Goal: Task Accomplishment & Management: Use online tool/utility

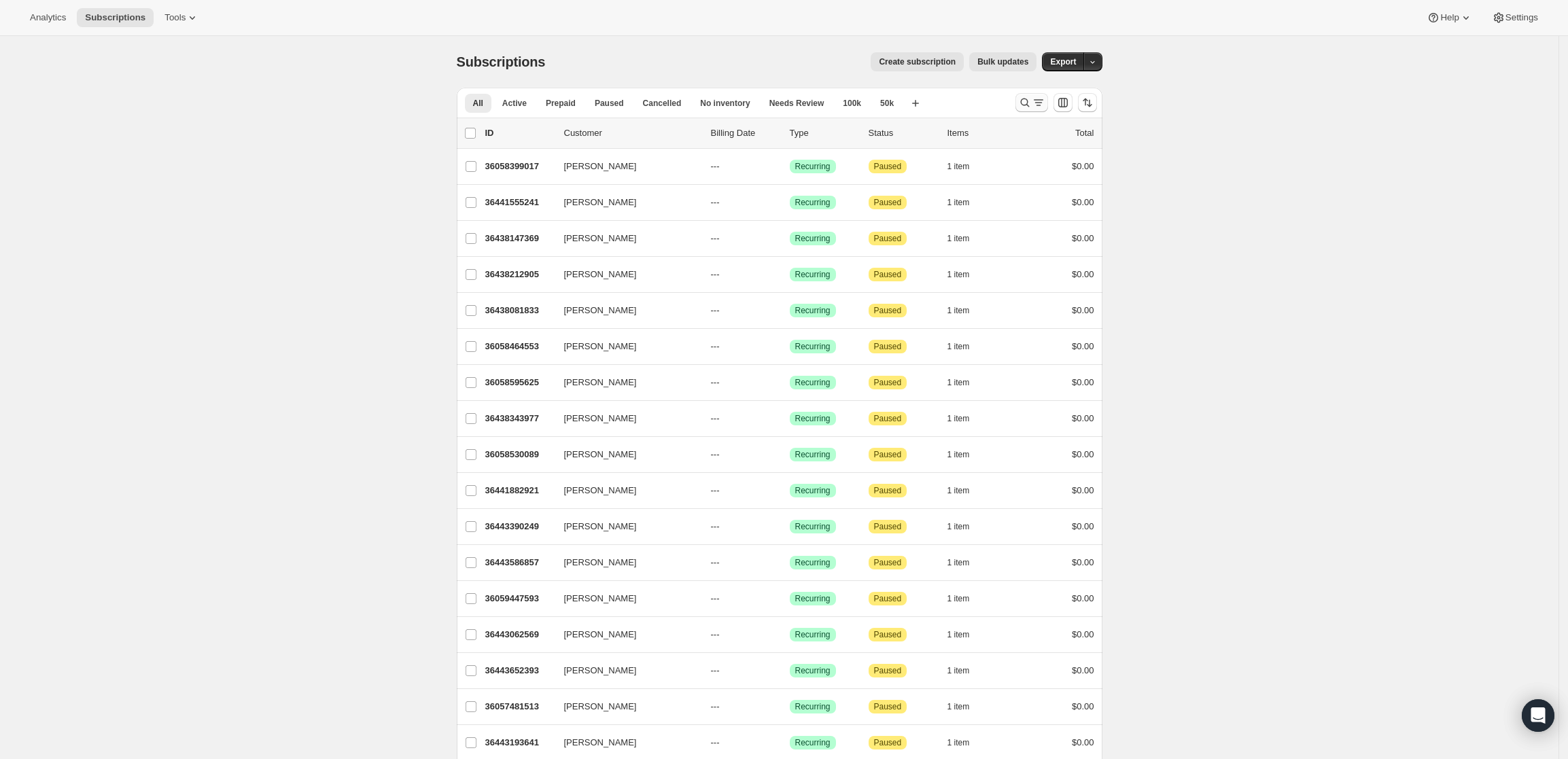
click at [1028, 97] on icon "Search and filter results" at bounding box center [1025, 103] width 14 height 14
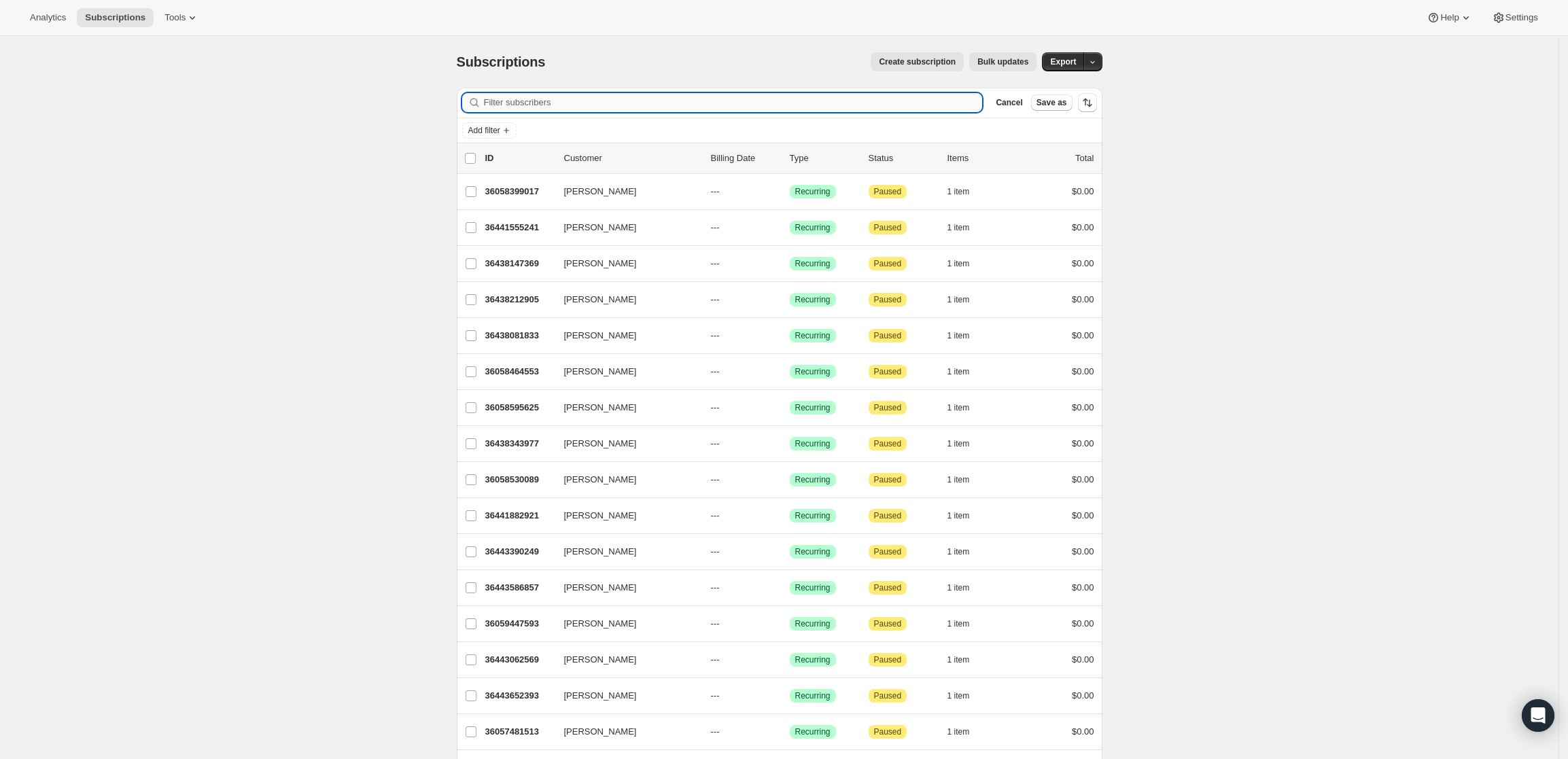
paste input "jk@kttlaw.com"
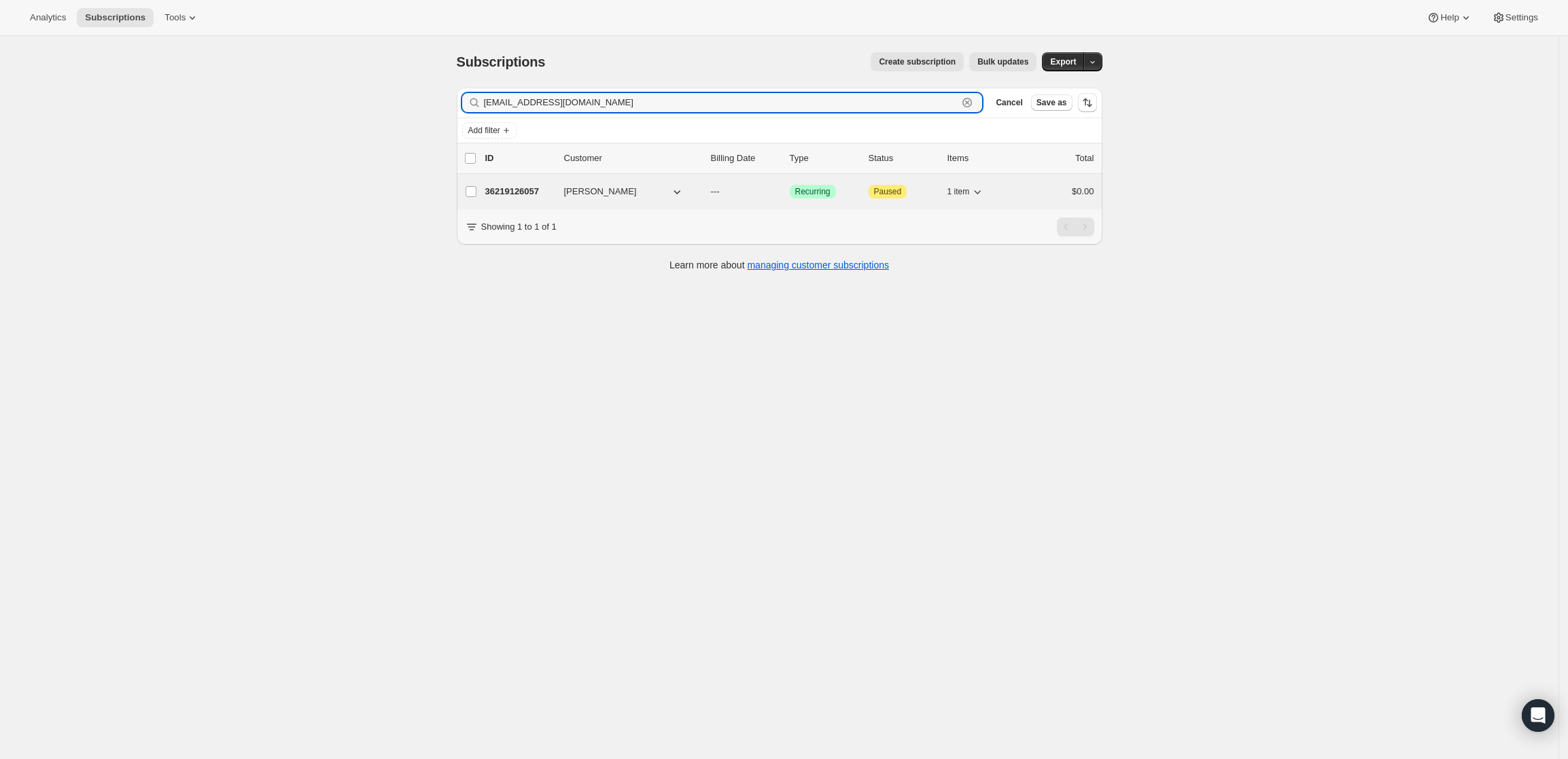
type input "jk@kttlaw.com"
click at [495, 186] on p "36219126057" at bounding box center [519, 192] width 68 height 14
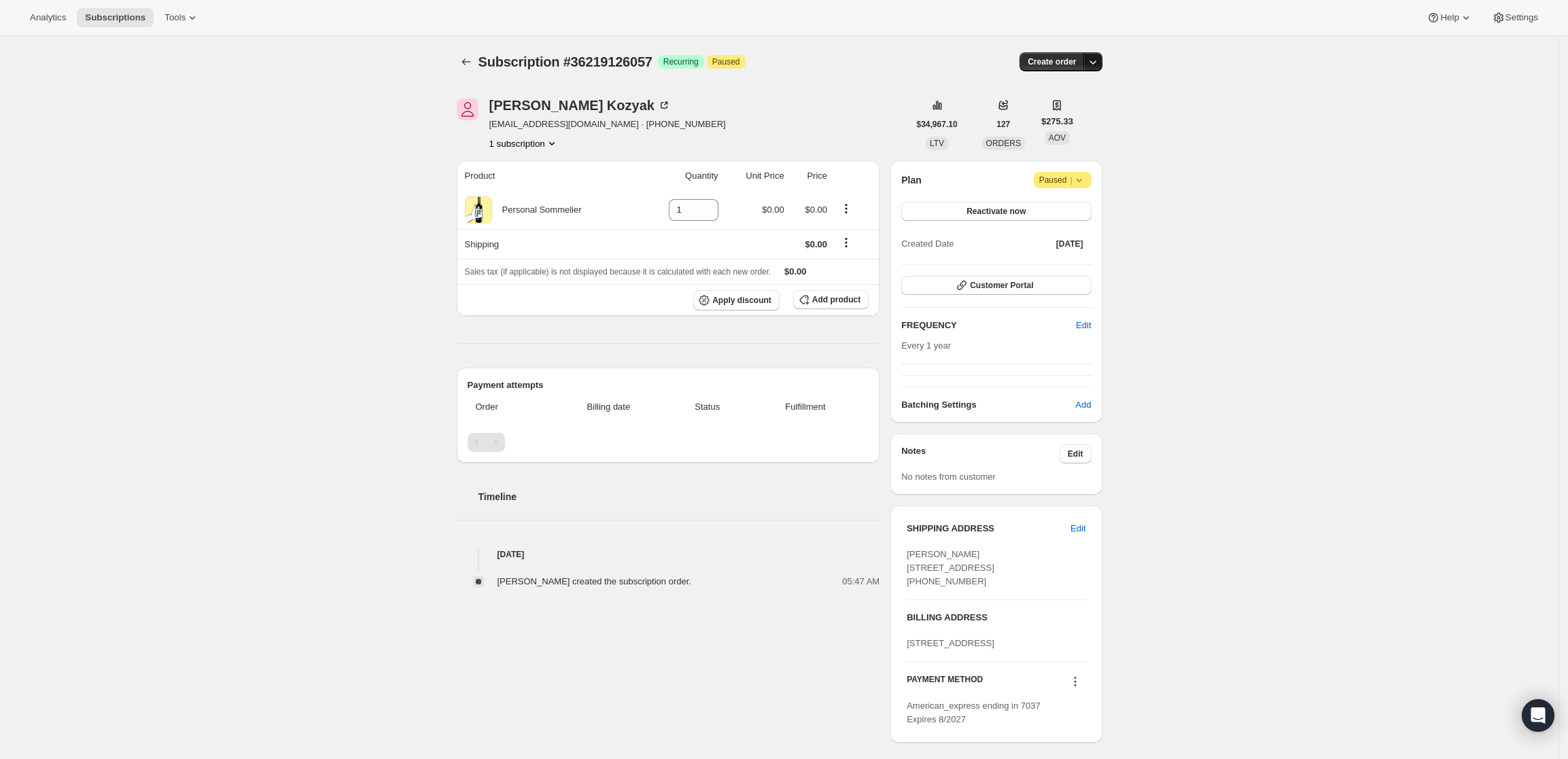
click at [1097, 59] on icon "button" at bounding box center [1093, 62] width 14 height 14
click at [1089, 110] on span "Create custom one-time order" at bounding box center [1040, 113] width 118 height 10
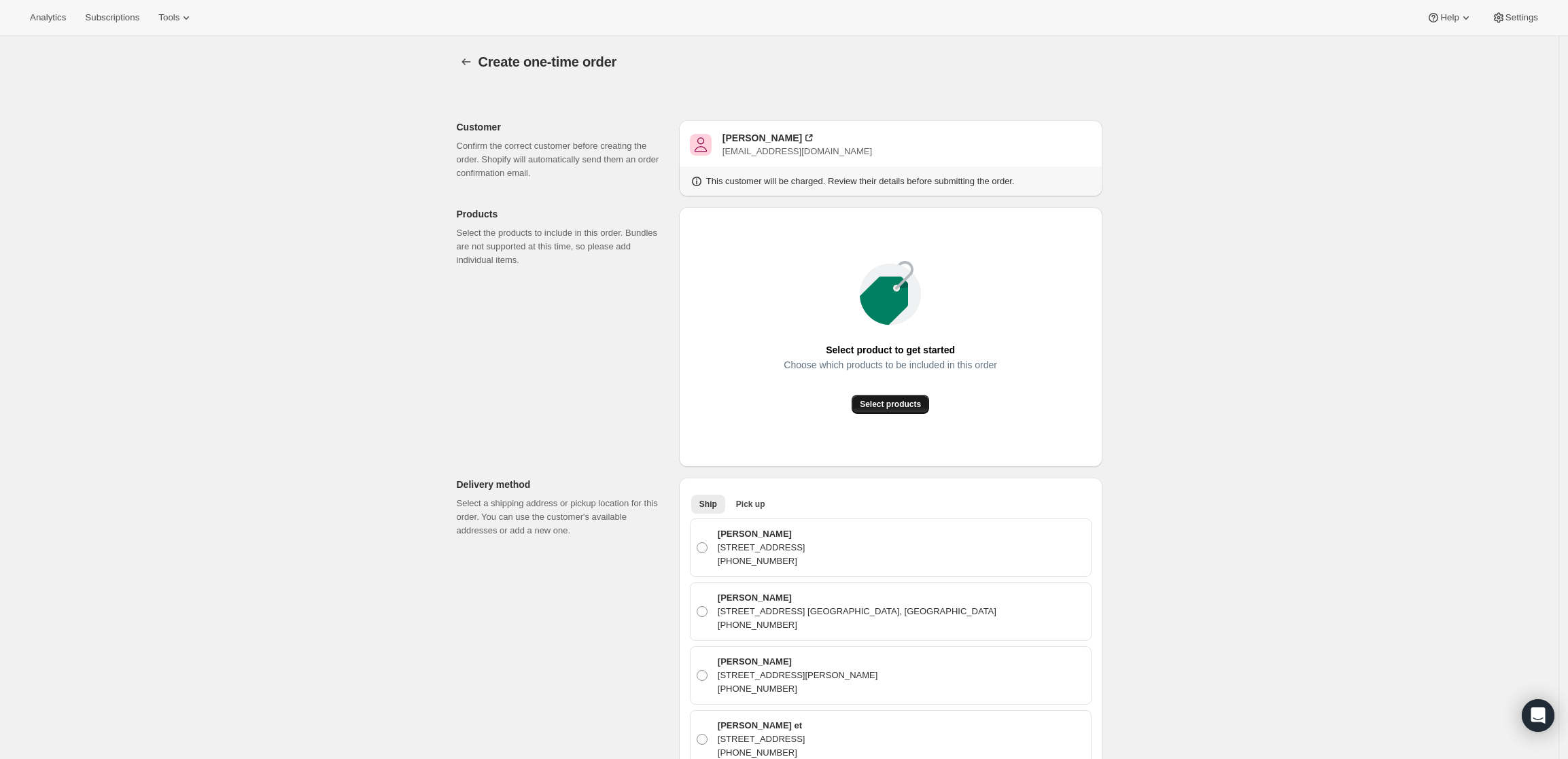
click at [906, 401] on span "Select products" at bounding box center [890, 405] width 61 height 11
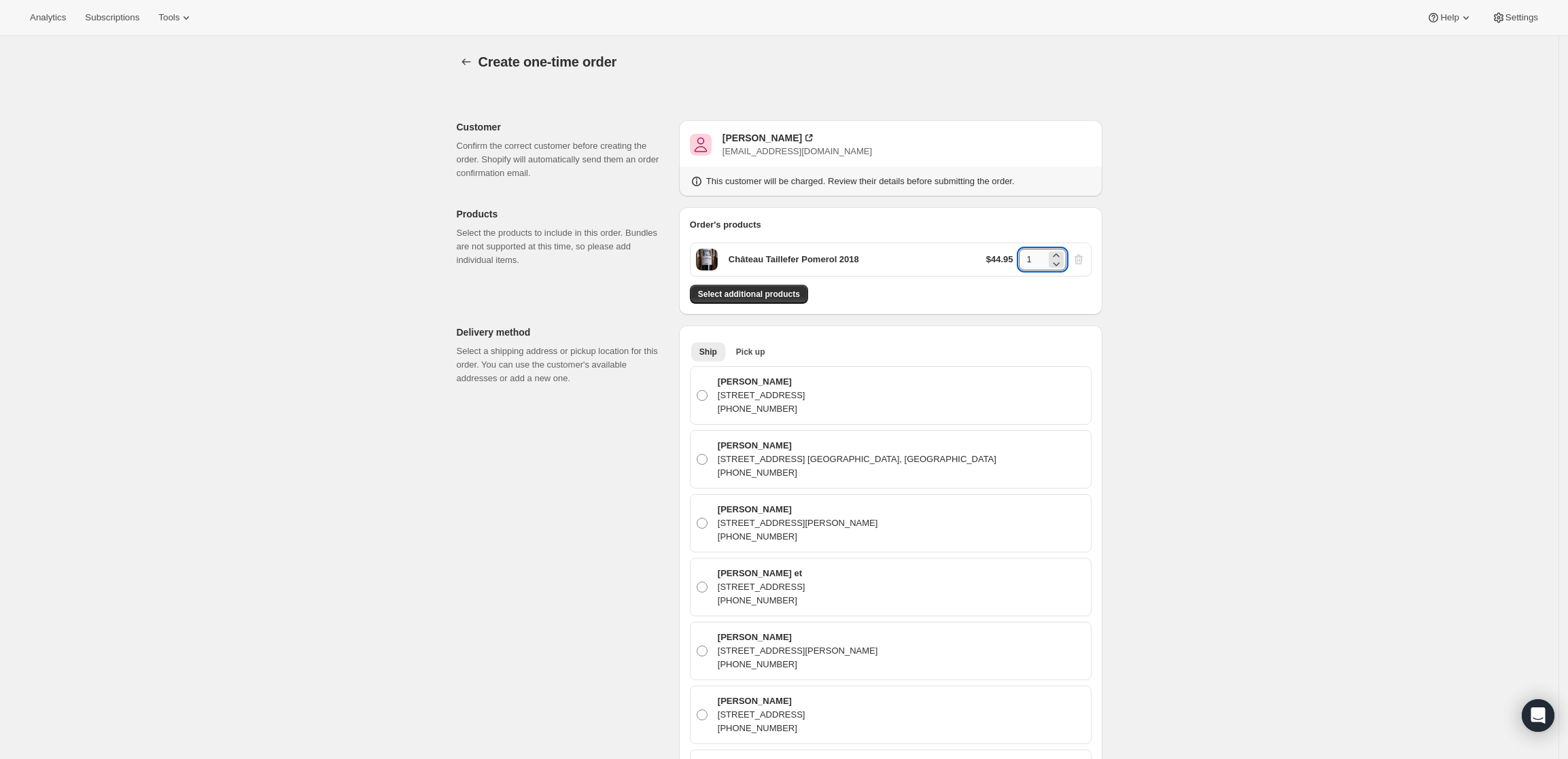
drag, startPoint x: 1035, startPoint y: 252, endPoint x: 1026, endPoint y: 253, distance: 9.1
click at [1026, 253] on input "1" at bounding box center [1032, 259] width 27 height 21
type input "3"
click at [749, 138] on div "John Kozyak" at bounding box center [762, 138] width 80 height 14
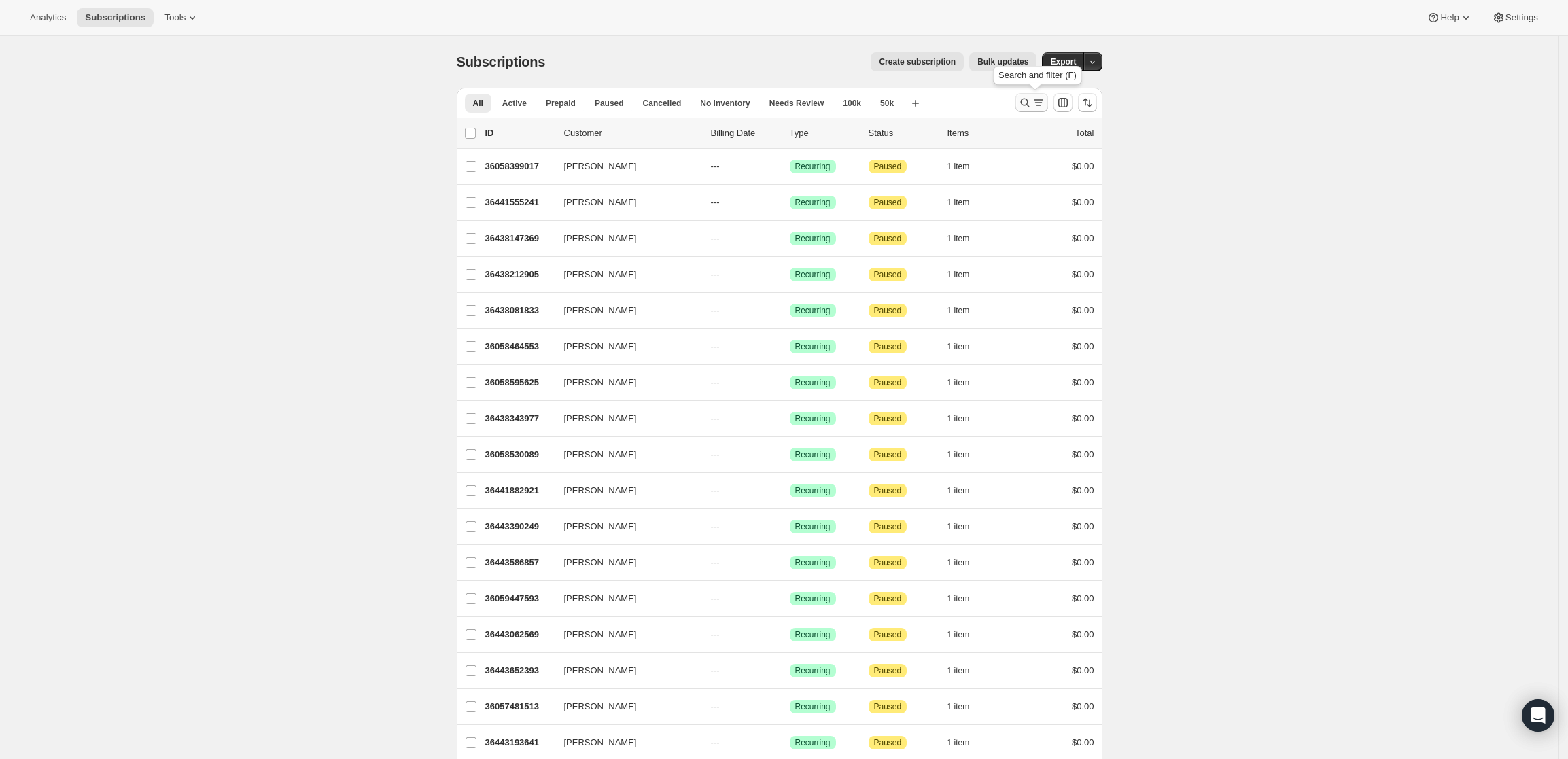
click at [1031, 98] on icon "Search and filter results" at bounding box center [1025, 103] width 14 height 14
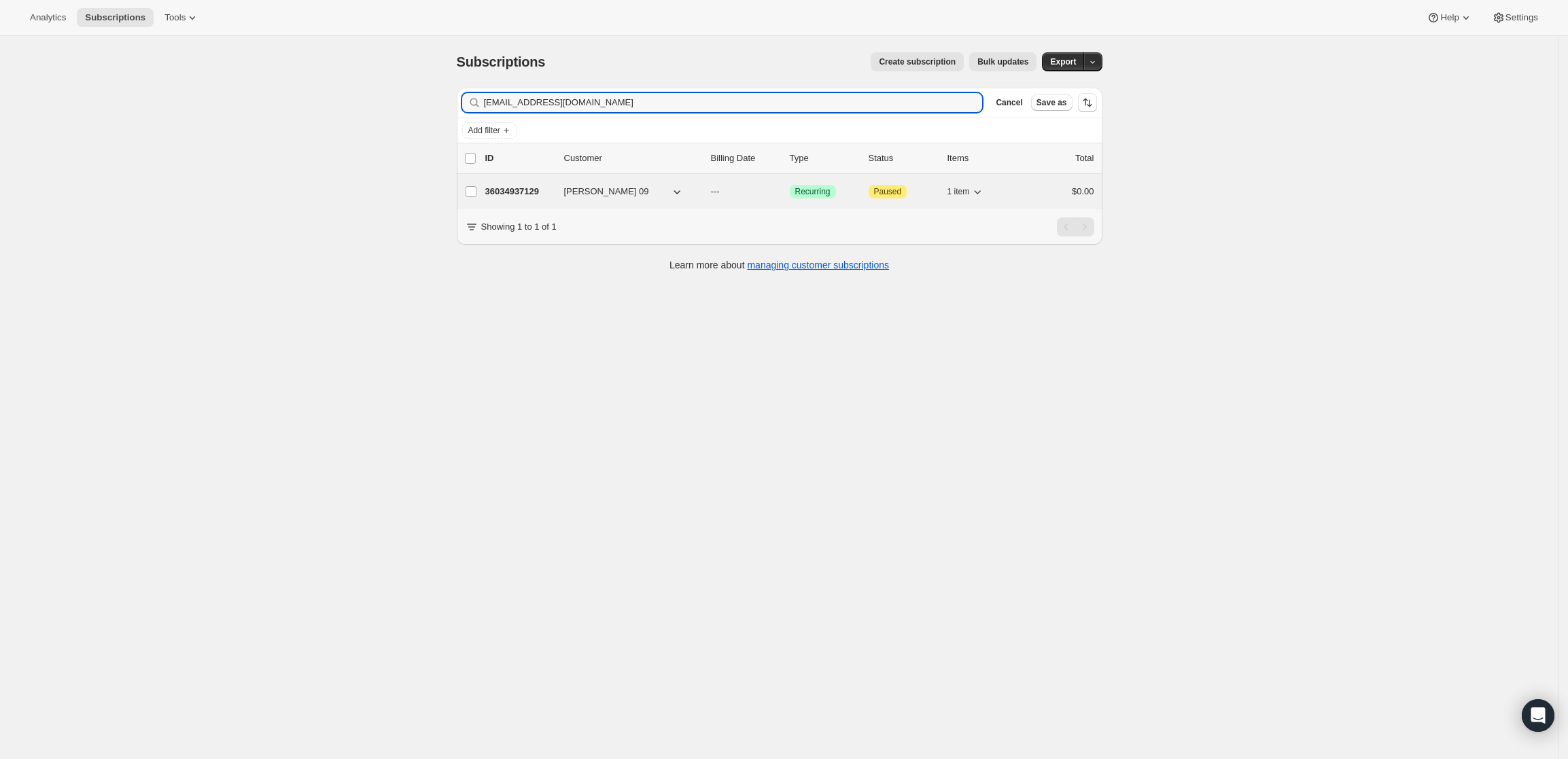
type input "[EMAIL_ADDRESS][DOMAIN_NAME]"
click at [512, 183] on div "36034937129 [PERSON_NAME] 09 --- Success Recurring Attention Paused 1 item $0.00" at bounding box center [789, 192] width 609 height 19
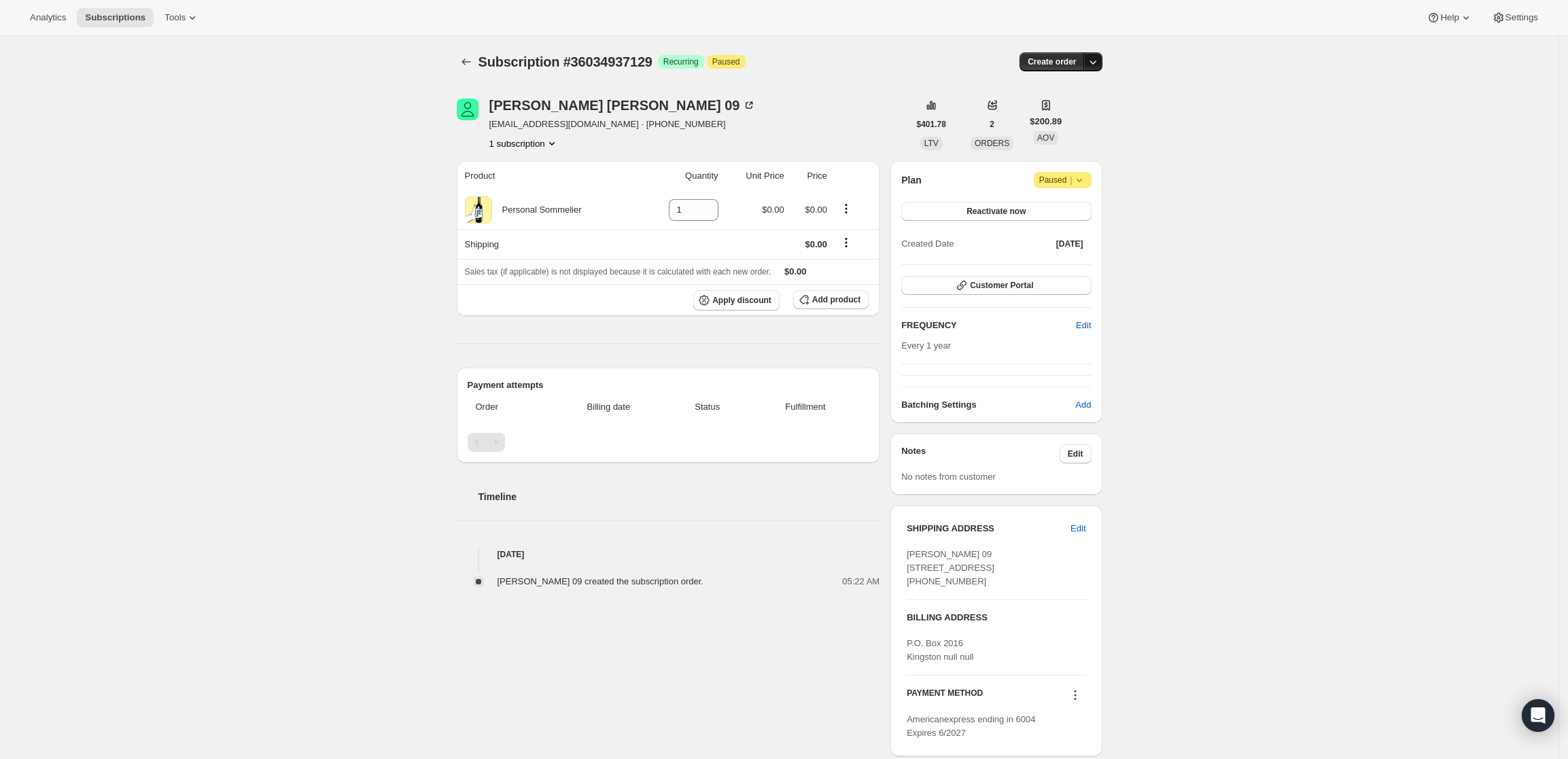
click at [1097, 58] on icon "button" at bounding box center [1093, 62] width 14 height 14
click at [1082, 118] on span "Create custom one-time order" at bounding box center [1040, 113] width 118 height 10
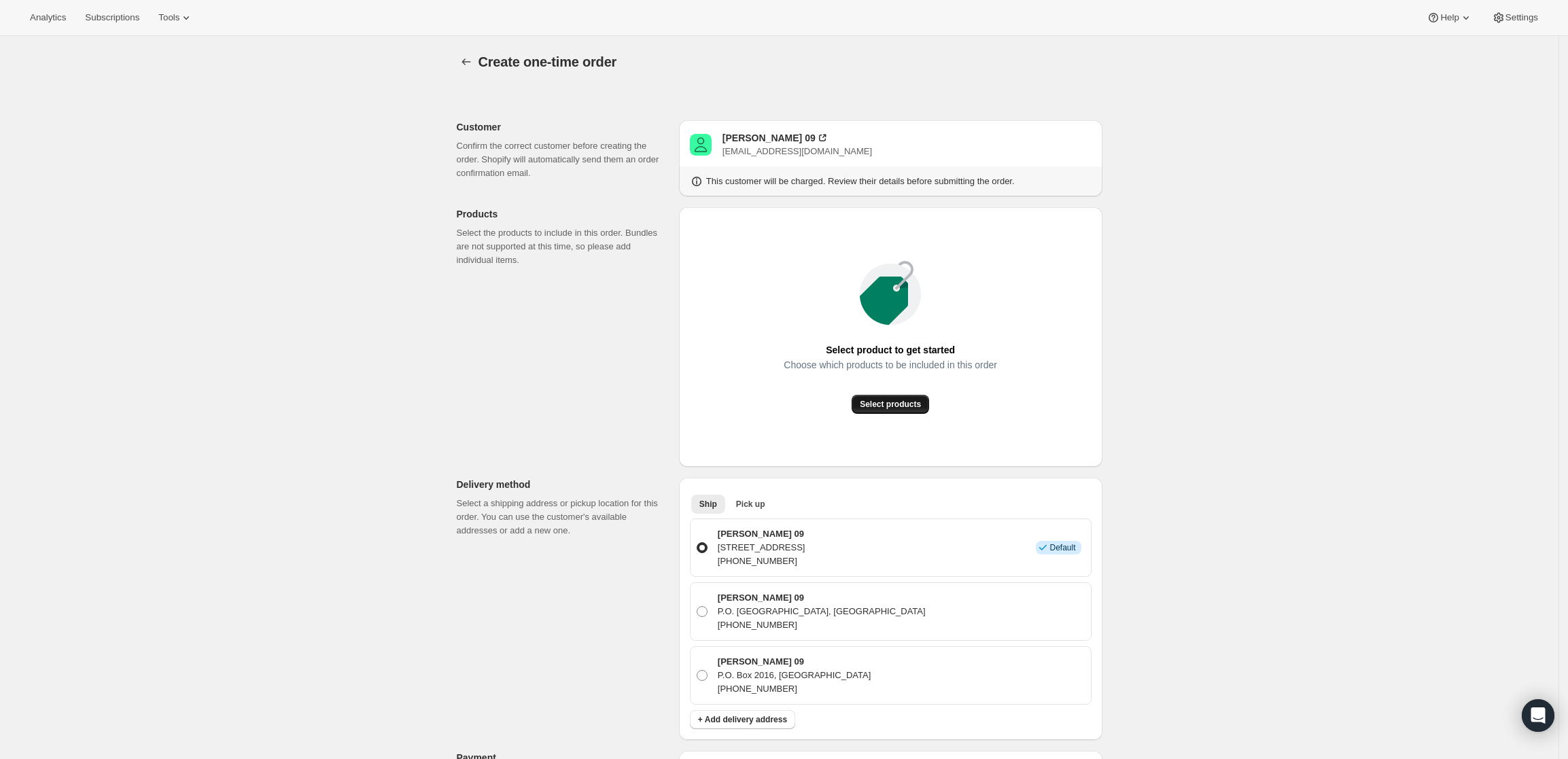
click at [883, 399] on button "Select products" at bounding box center [890, 405] width 77 height 19
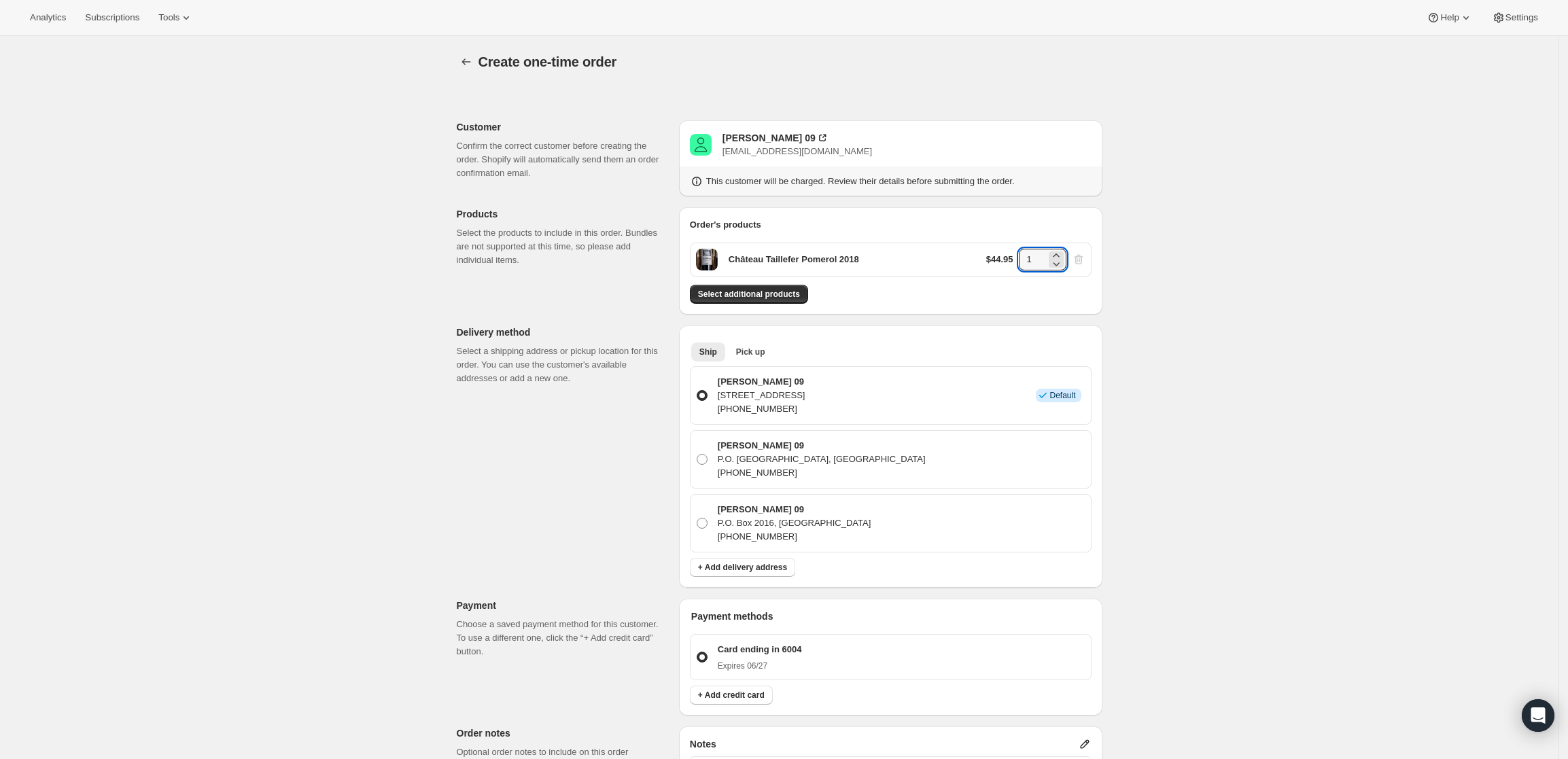
drag, startPoint x: 1035, startPoint y: 253, endPoint x: 976, endPoint y: 261, distance: 59.5
click at [986, 260] on div "Château Taillefer Pomerol 2018 $44.95 1" at bounding box center [890, 259] width 402 height 34
type input "3"
click at [1354, 330] on div "Create one-time order. This page is ready Create one-time order Customer Confir…" at bounding box center [779, 578] width 1558 height 1083
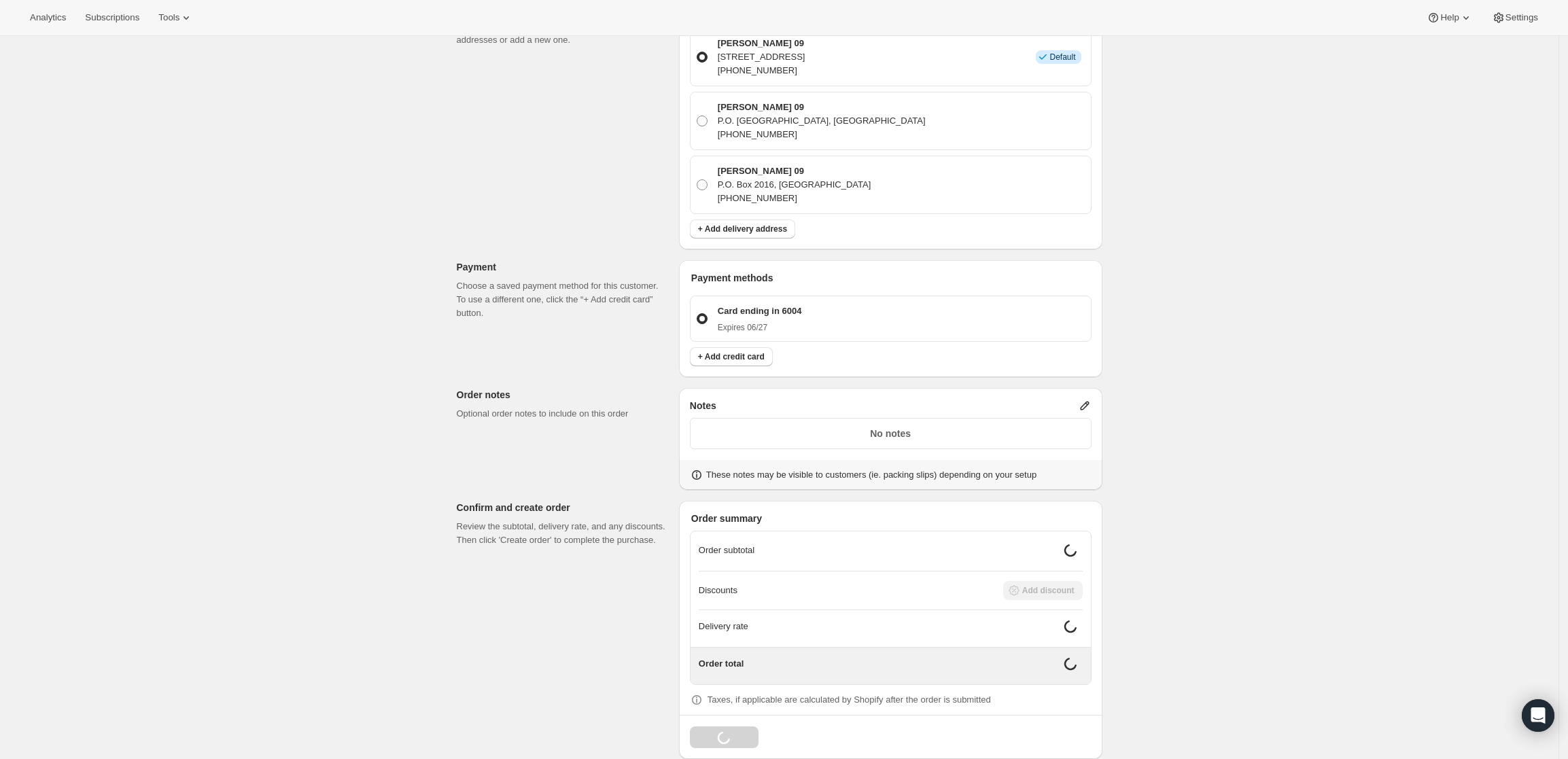
scroll to position [340, 0]
click at [1082, 405] on icon at bounding box center [1085, 405] width 14 height 14
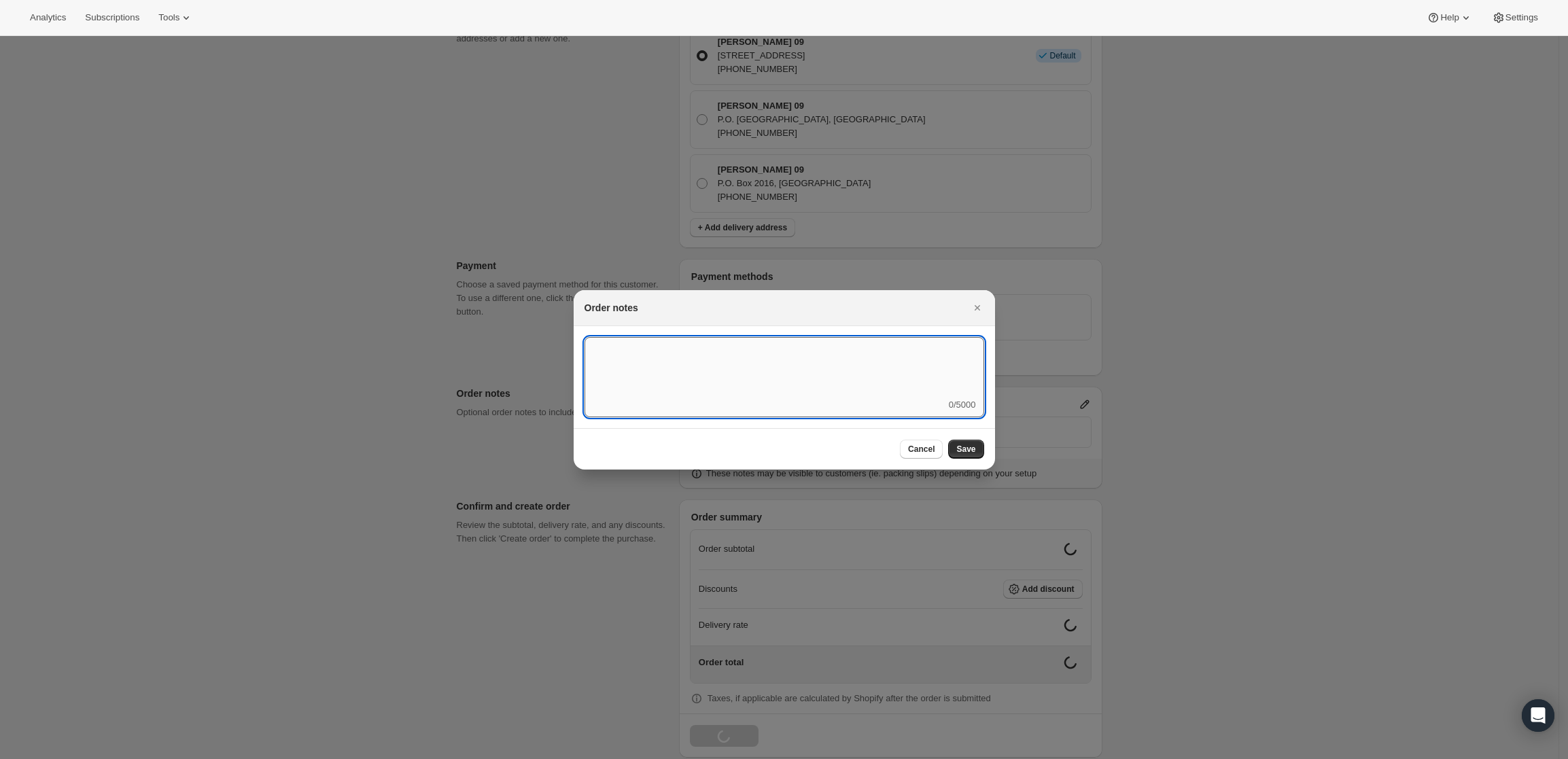
click at [827, 373] on textarea ":rd7:" at bounding box center [784, 367] width 400 height 61
type textarea "FedEx Ground"
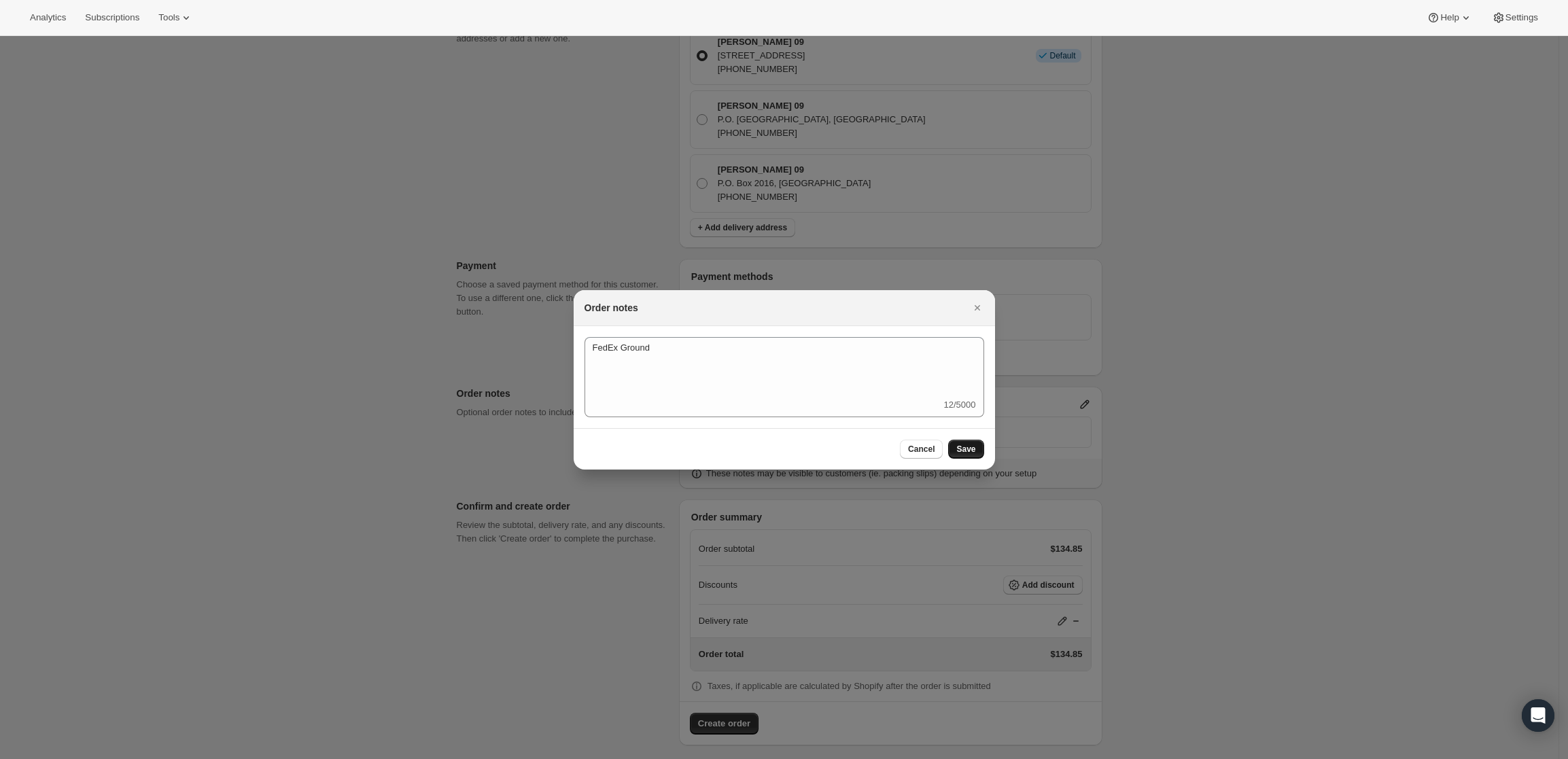
click at [965, 444] on span "Save" at bounding box center [966, 450] width 19 height 11
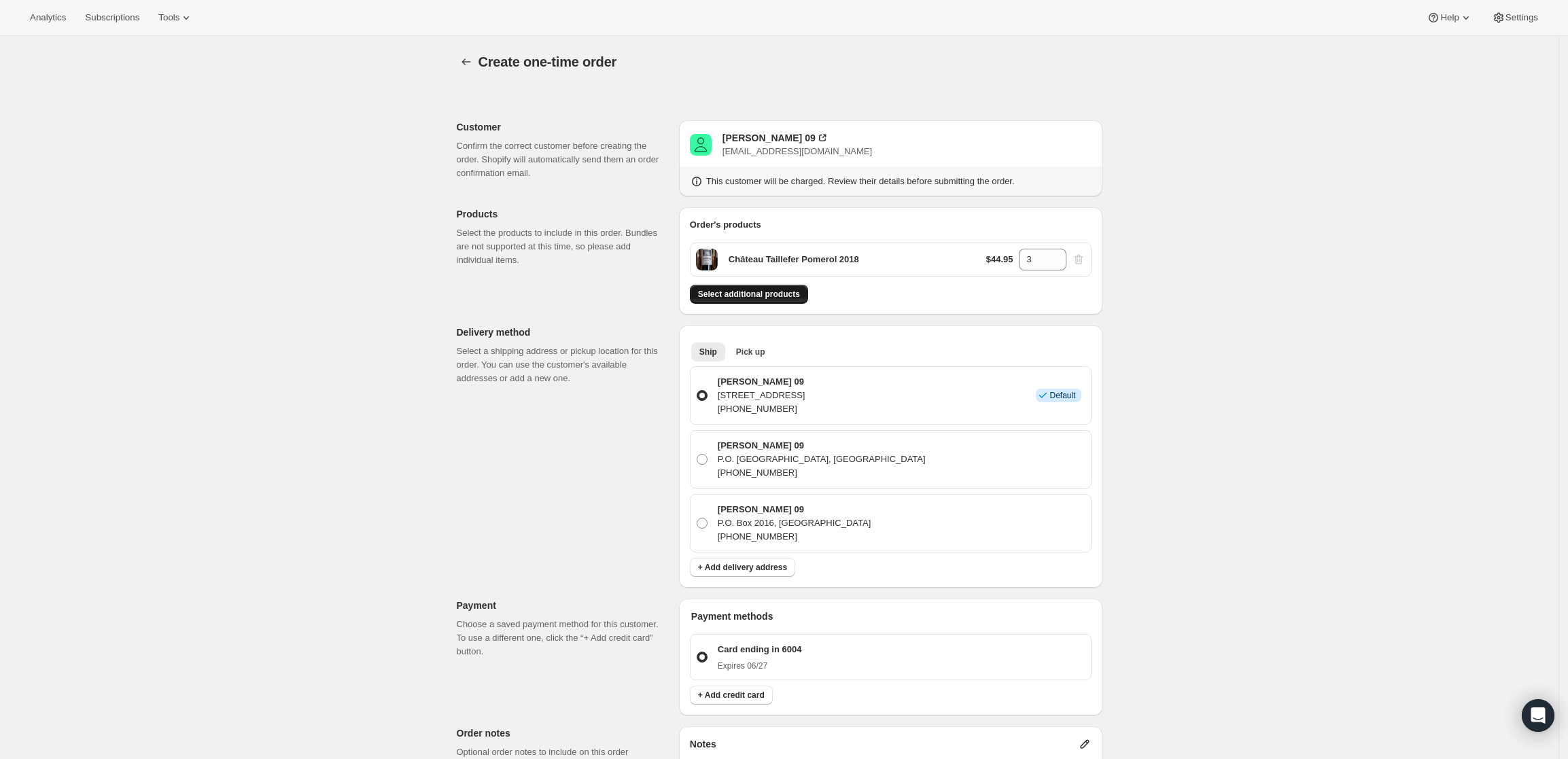
click at [749, 295] on span "Select additional products" at bounding box center [748, 295] width 102 height 11
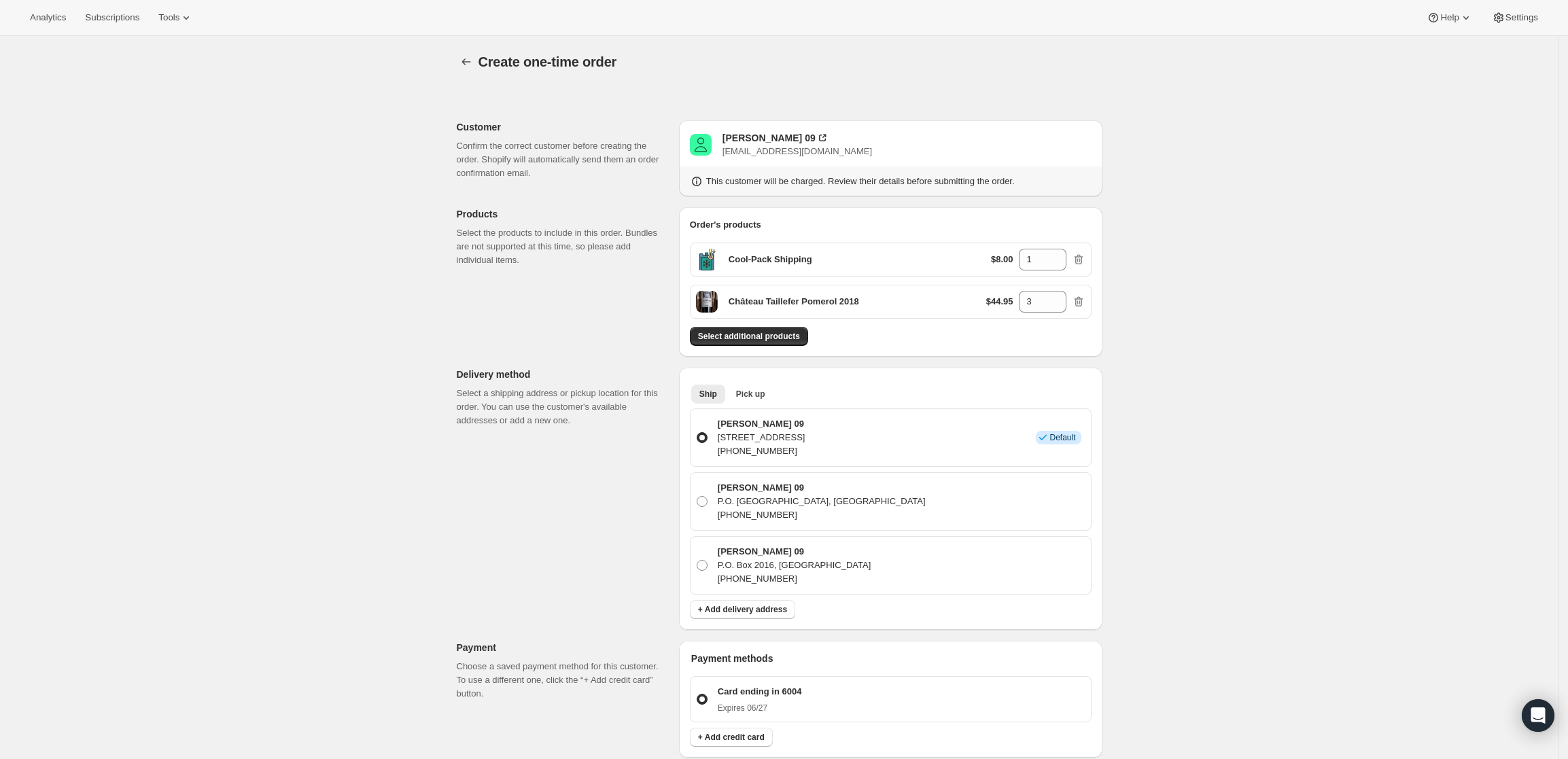
click at [1181, 473] on div "Create one-time order. This page is ready Create one-time order Customer Confir…" at bounding box center [779, 598] width 1558 height 1126
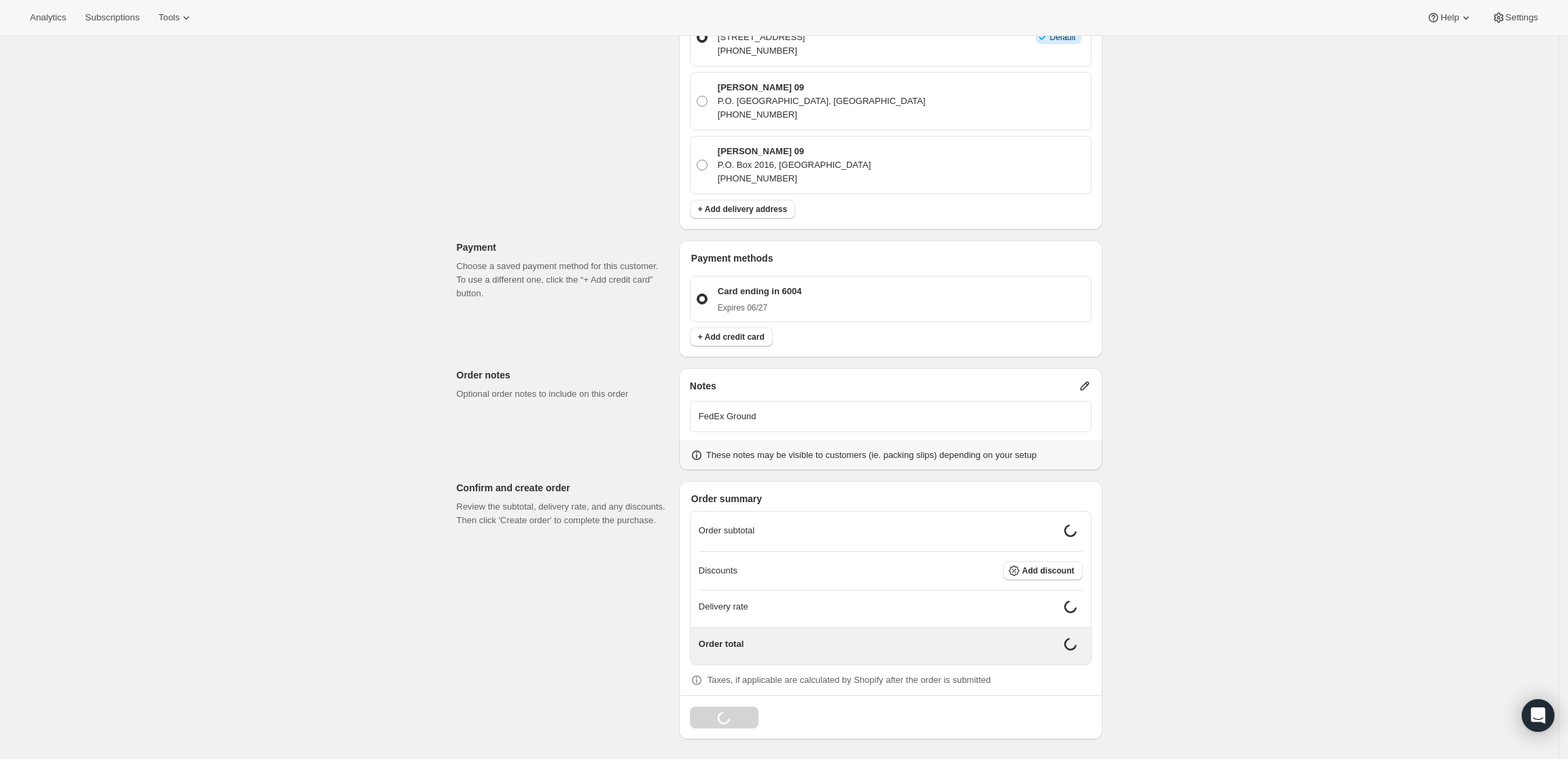
scroll to position [390, 0]
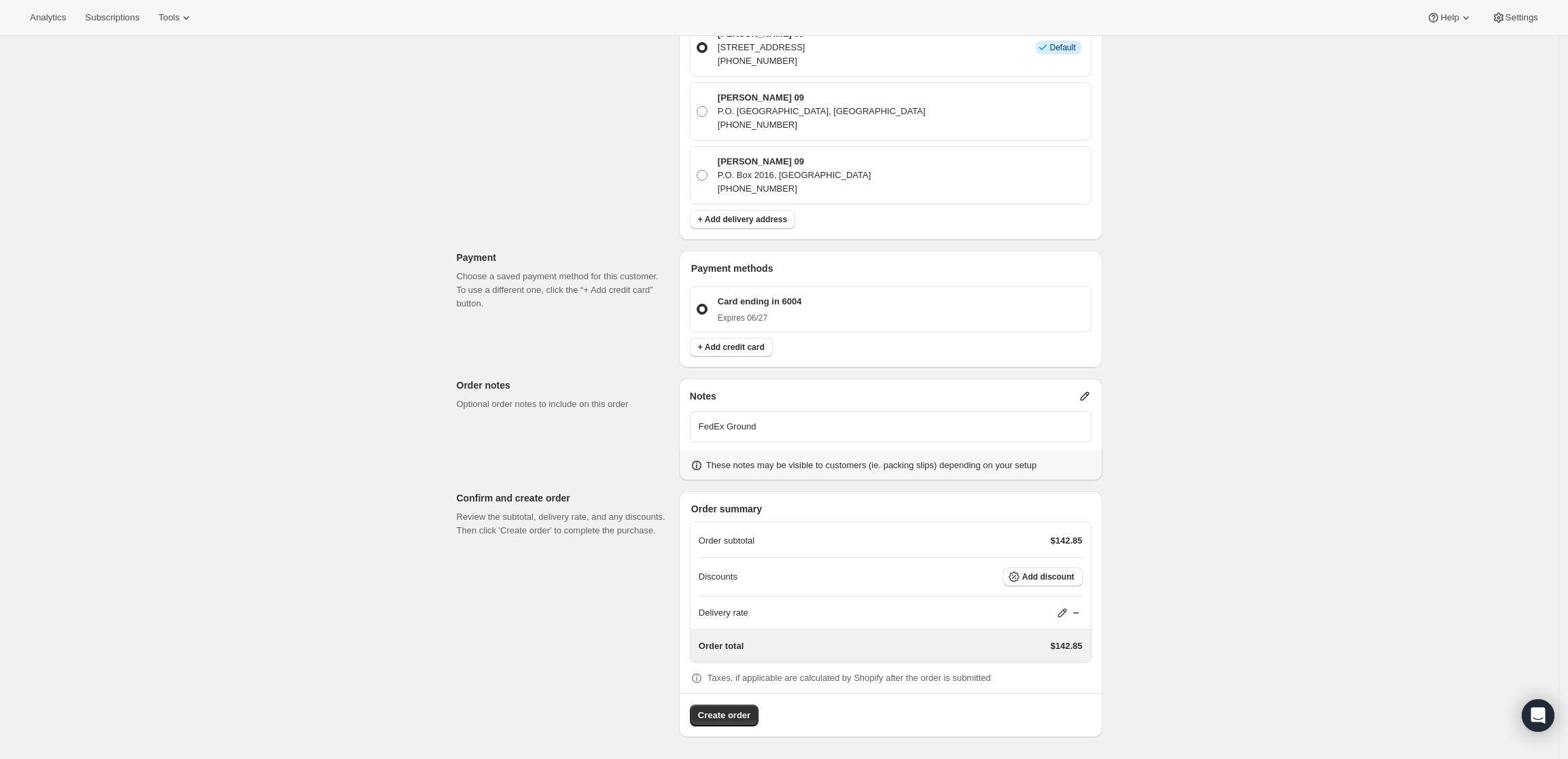
click at [1064, 607] on icon at bounding box center [1062, 613] width 14 height 14
click at [1044, 651] on div "Delivery rate $ 0 Cancel Save" at bounding box center [1071, 667] width 160 height 76
click at [1044, 659] on input "0" at bounding box center [1069, 664] width 122 height 21
type input "0"
click at [1060, 699] on span "Save" at bounding box center [1060, 695] width 19 height 11
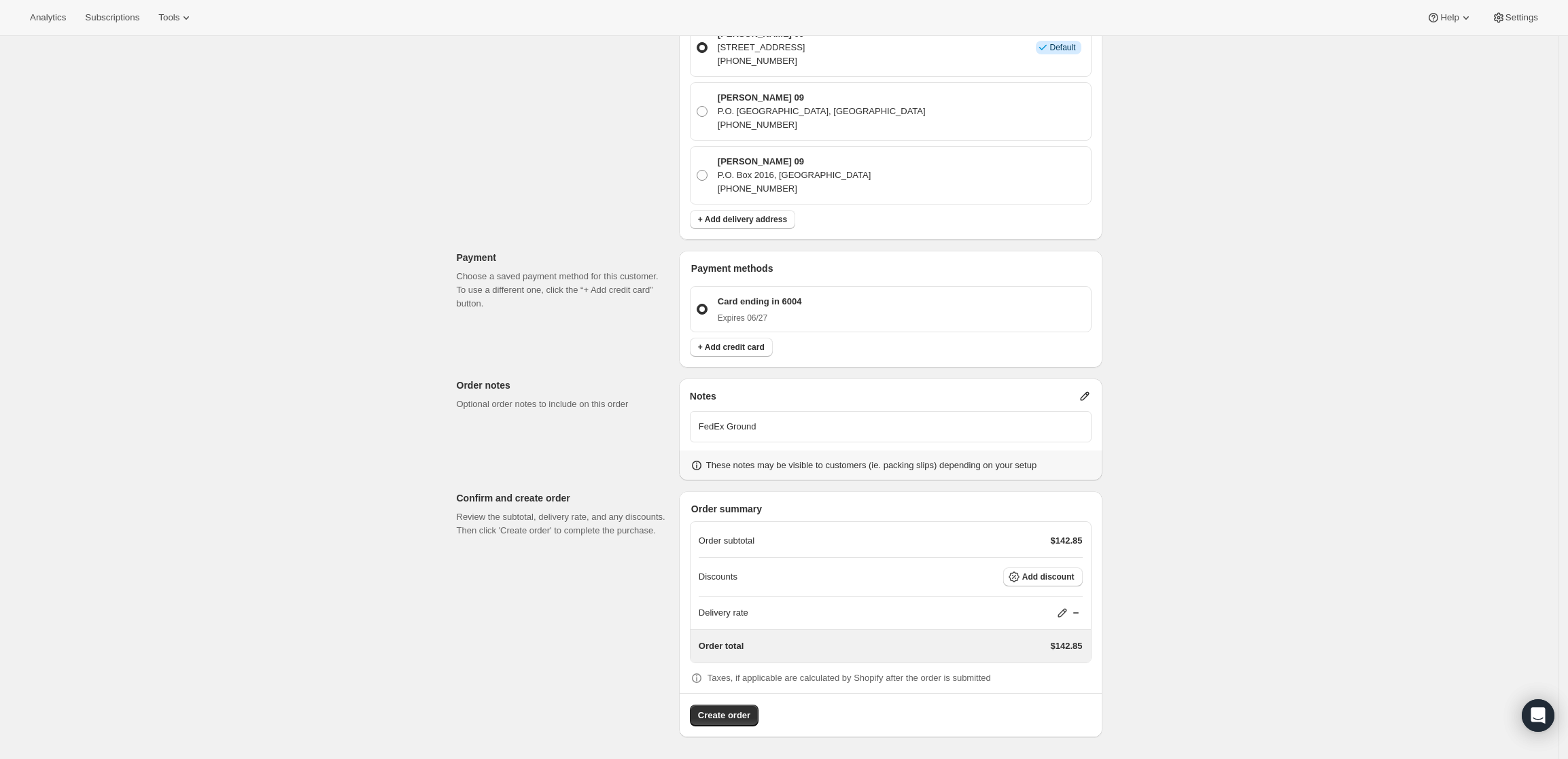
click at [1197, 541] on div "Create one-time order. This page is ready Create one-time order Customer Confir…" at bounding box center [779, 202] width 1558 height 1113
click at [717, 708] on button "Create order" at bounding box center [723, 715] width 68 height 21
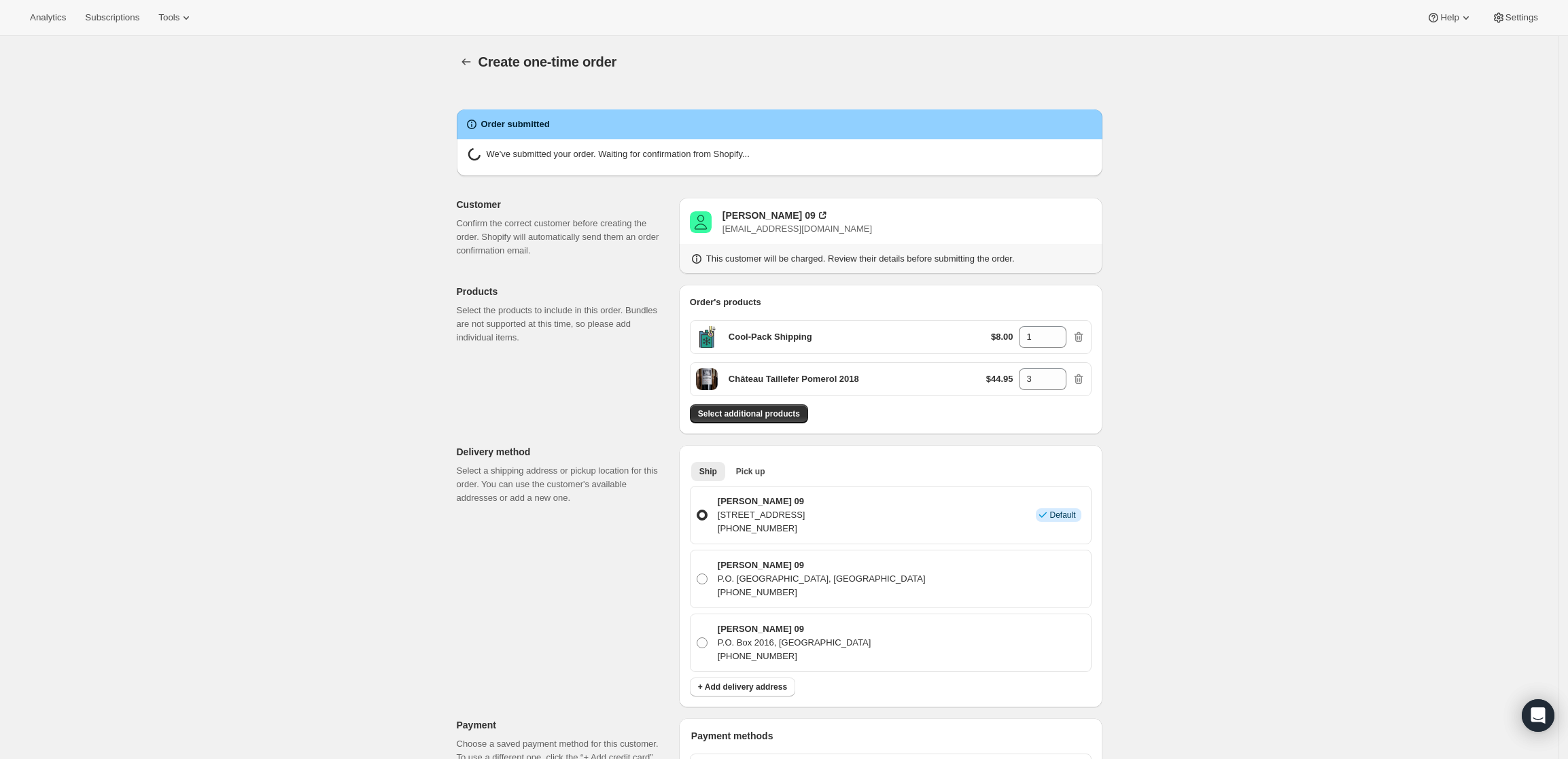
radio input "true"
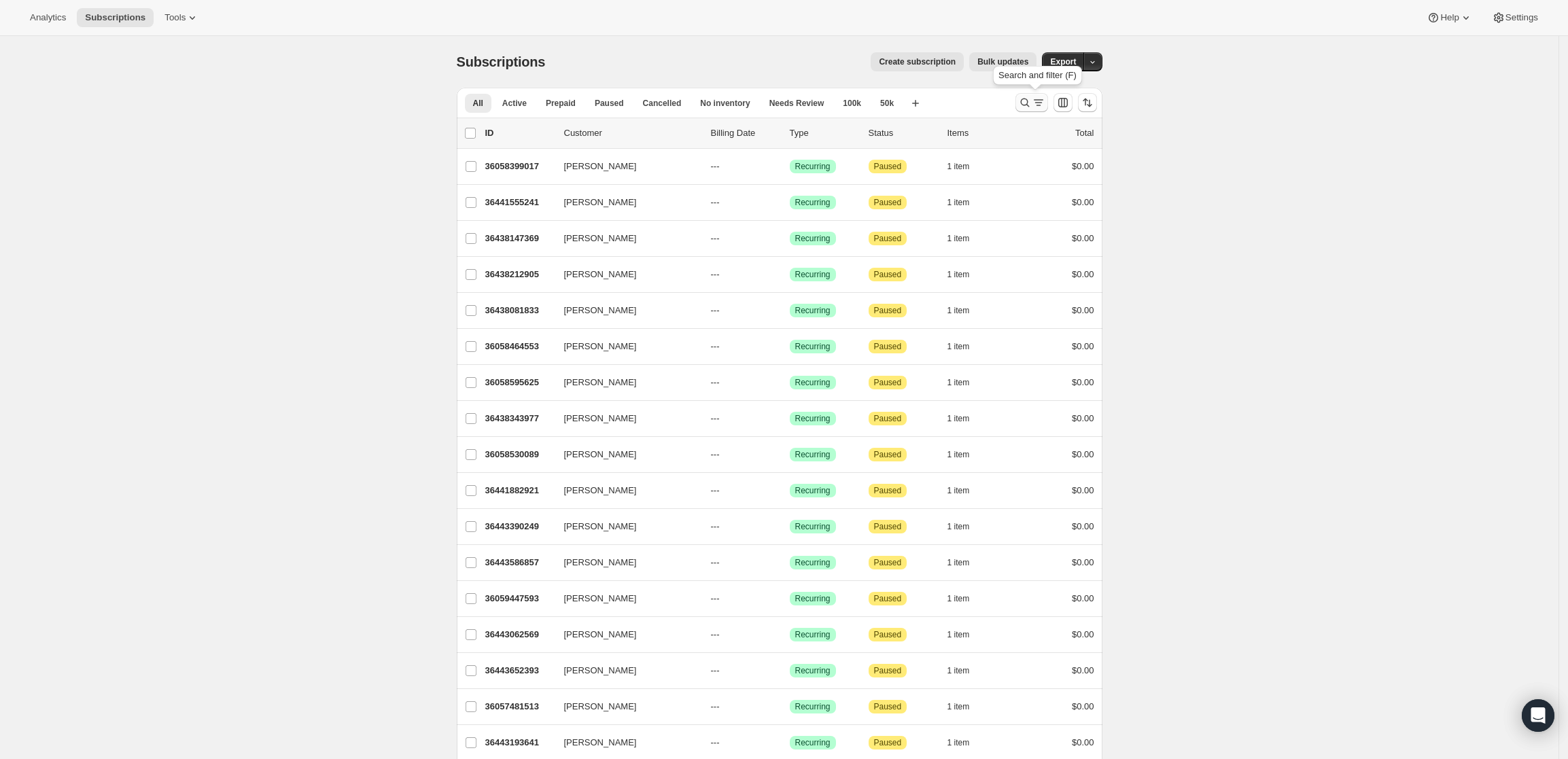
click at [1034, 95] on button "Search and filter results" at bounding box center [1031, 103] width 33 height 19
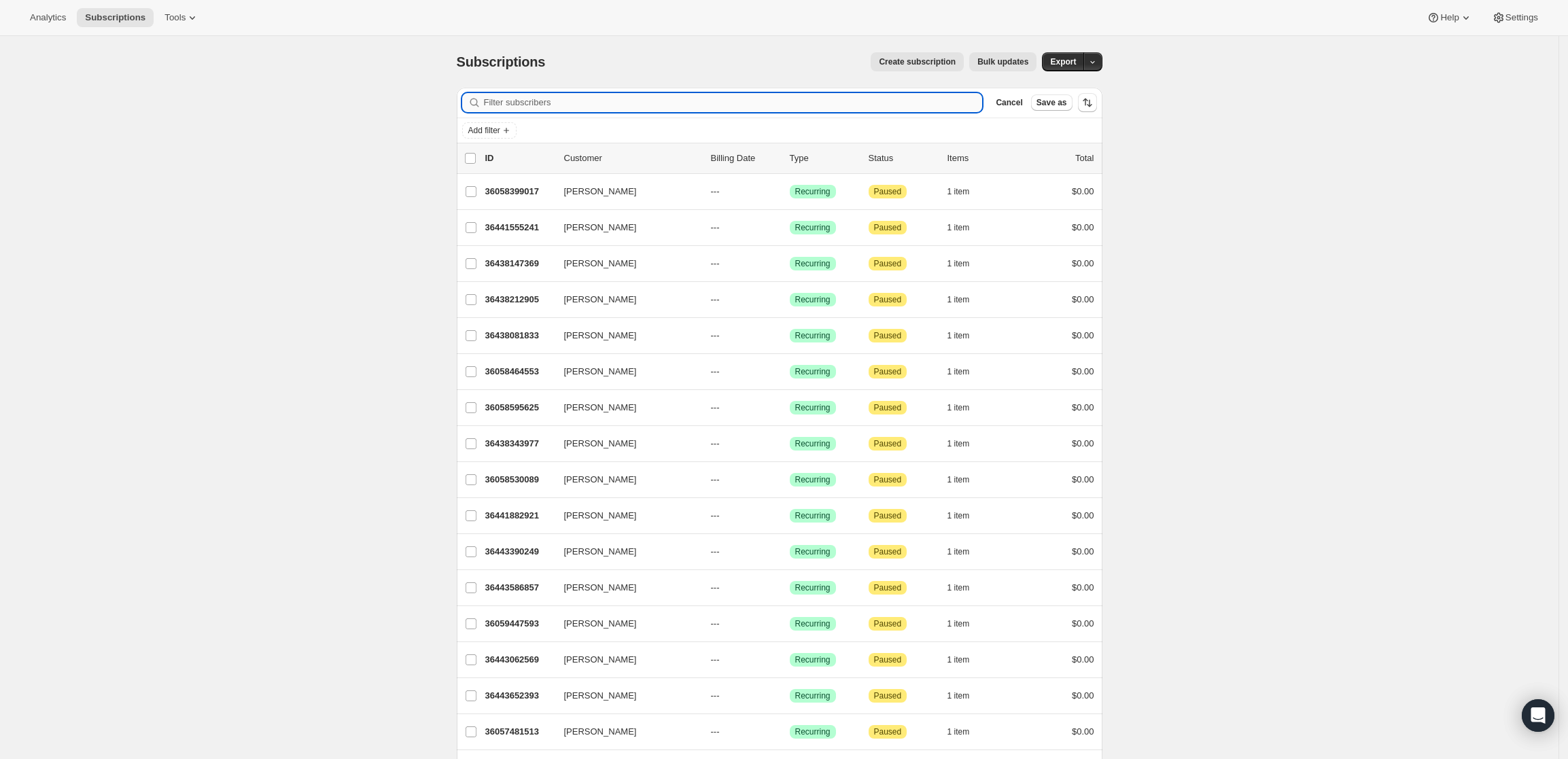
click at [669, 96] on input "Filter subscribers" at bounding box center [733, 103] width 499 height 19
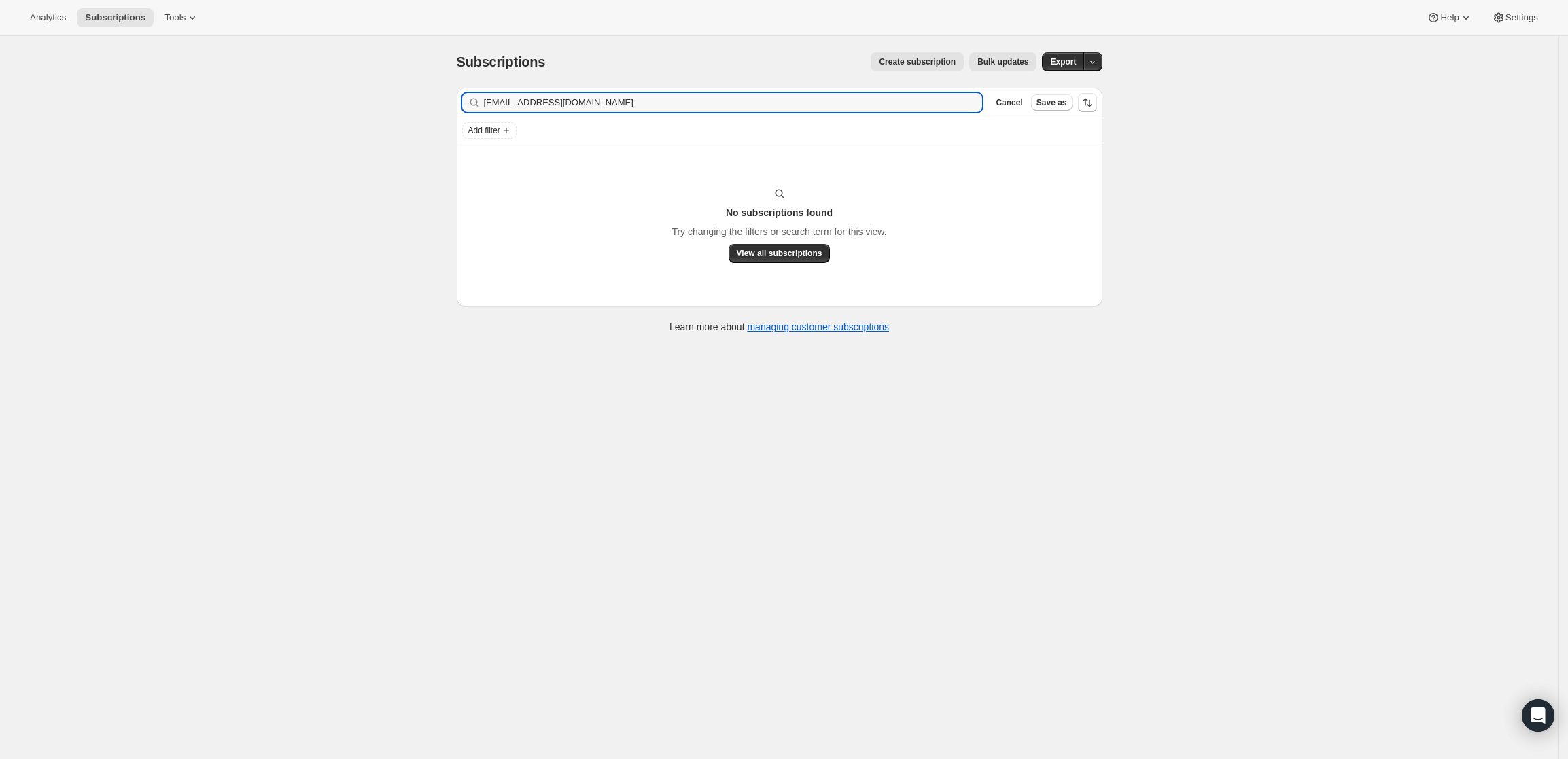
click at [486, 99] on div "dizzy1021@aol.com Clear" at bounding box center [722, 103] width 521 height 19
click at [488, 100] on input "dizzy1021@aol.com" at bounding box center [721, 103] width 474 height 19
click at [584, 106] on input "dizzy1021@aol.com" at bounding box center [721, 103] width 474 height 19
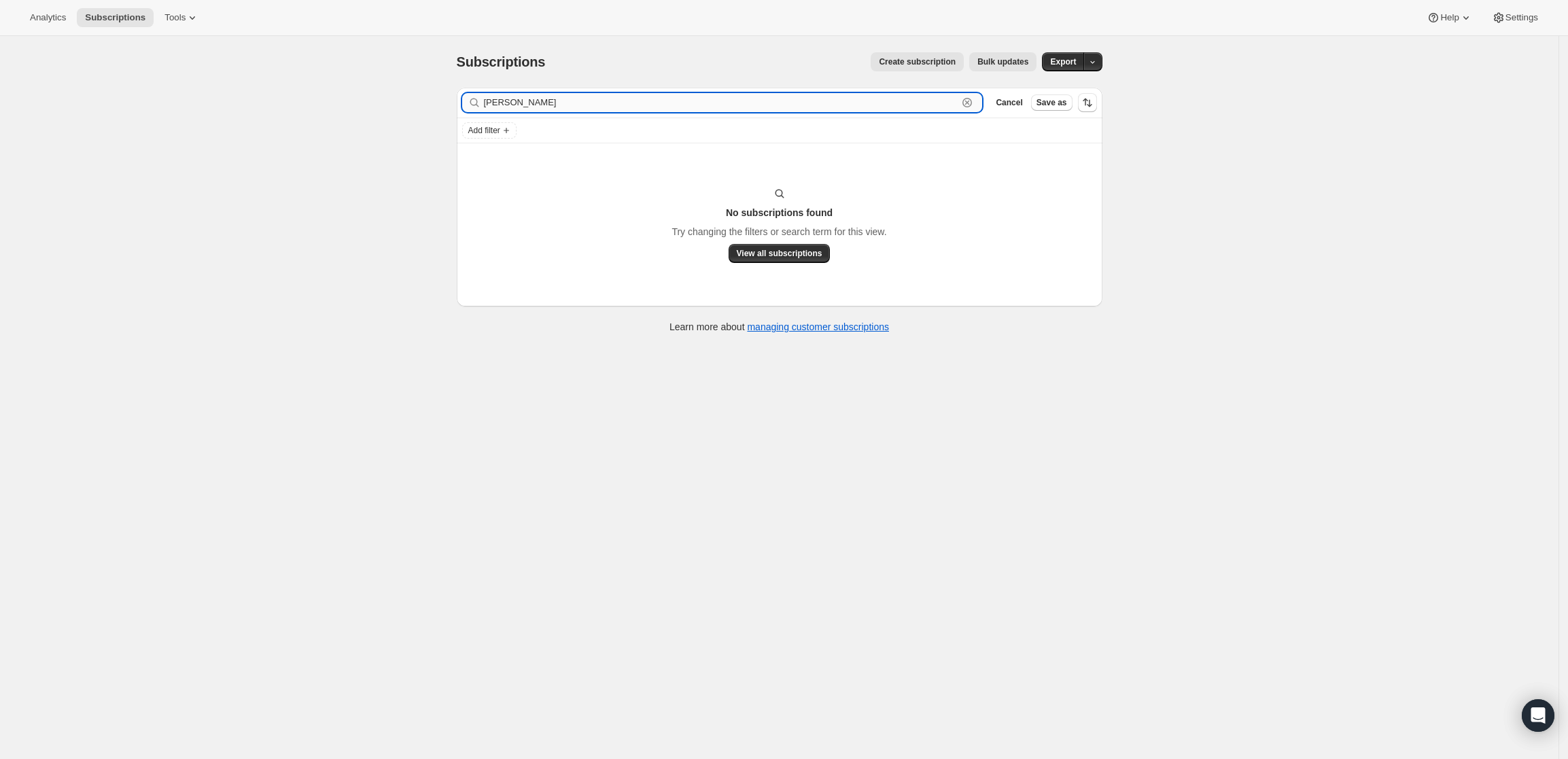
click at [702, 106] on input "joseph brady" at bounding box center [721, 103] width 474 height 19
paste input "JOSEPH BRADY"
click at [519, 104] on input "JOSEPH BRADY" at bounding box center [721, 103] width 474 height 19
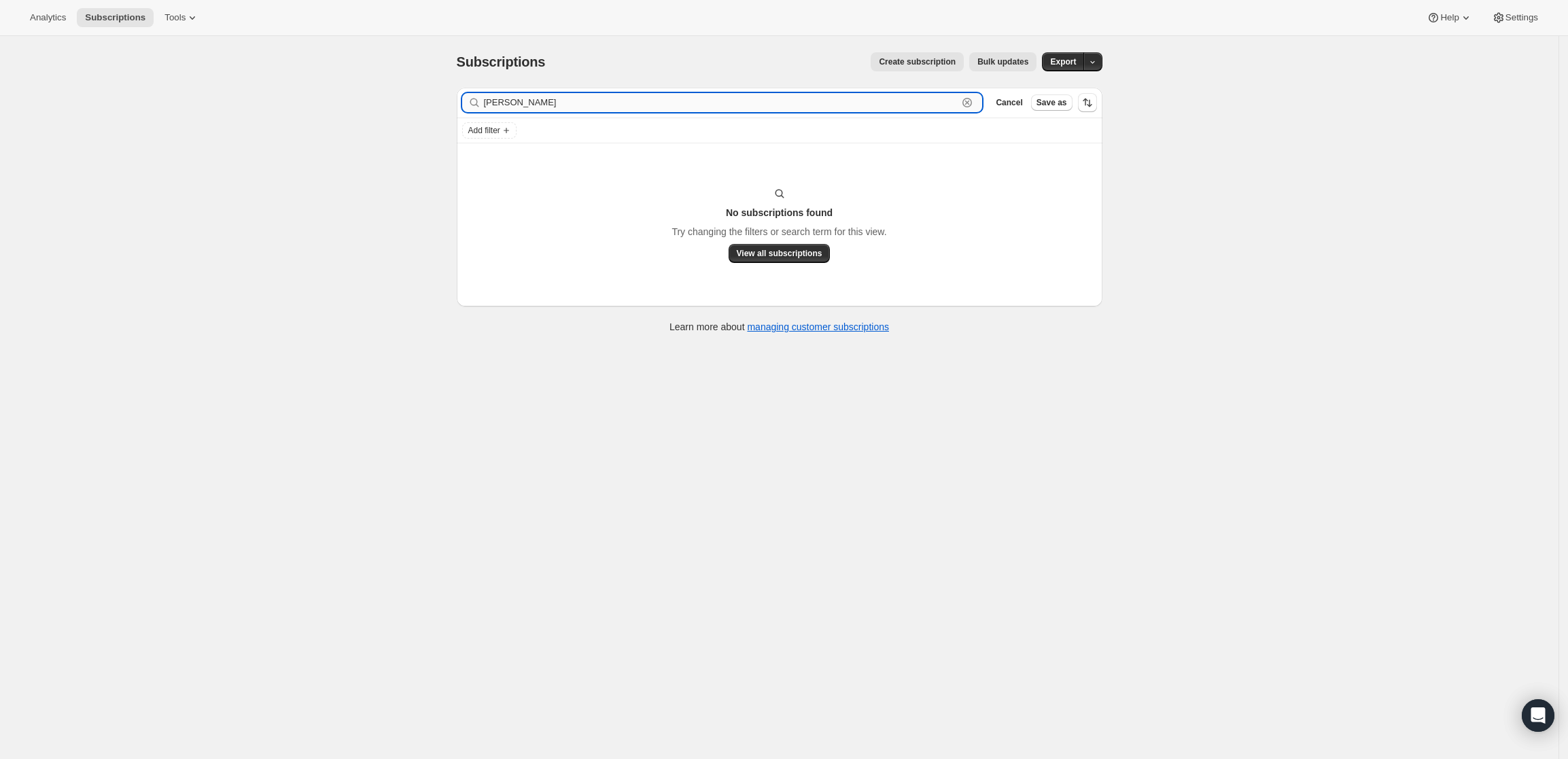
click at [593, 110] on input "JOe BRADY" at bounding box center [721, 103] width 474 height 19
type input "JOe BRADY"
